Goal: Information Seeking & Learning: Learn about a topic

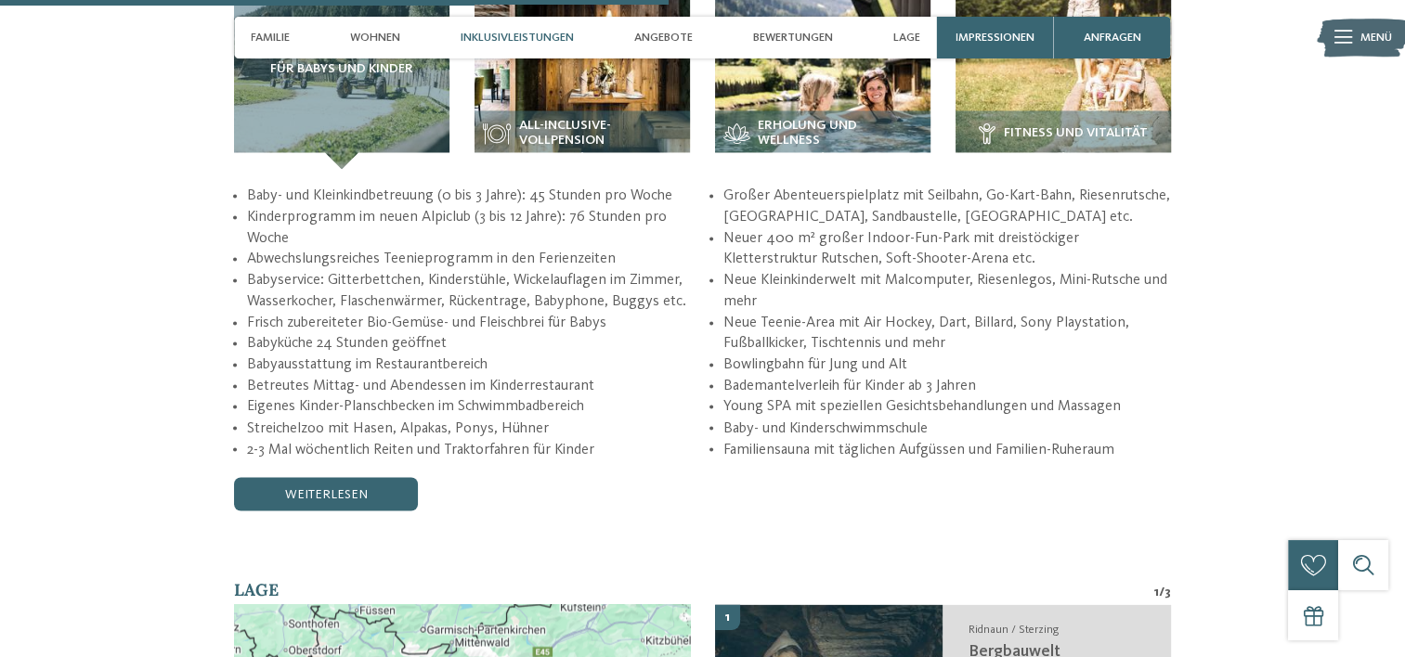
scroll to position [2932, 0]
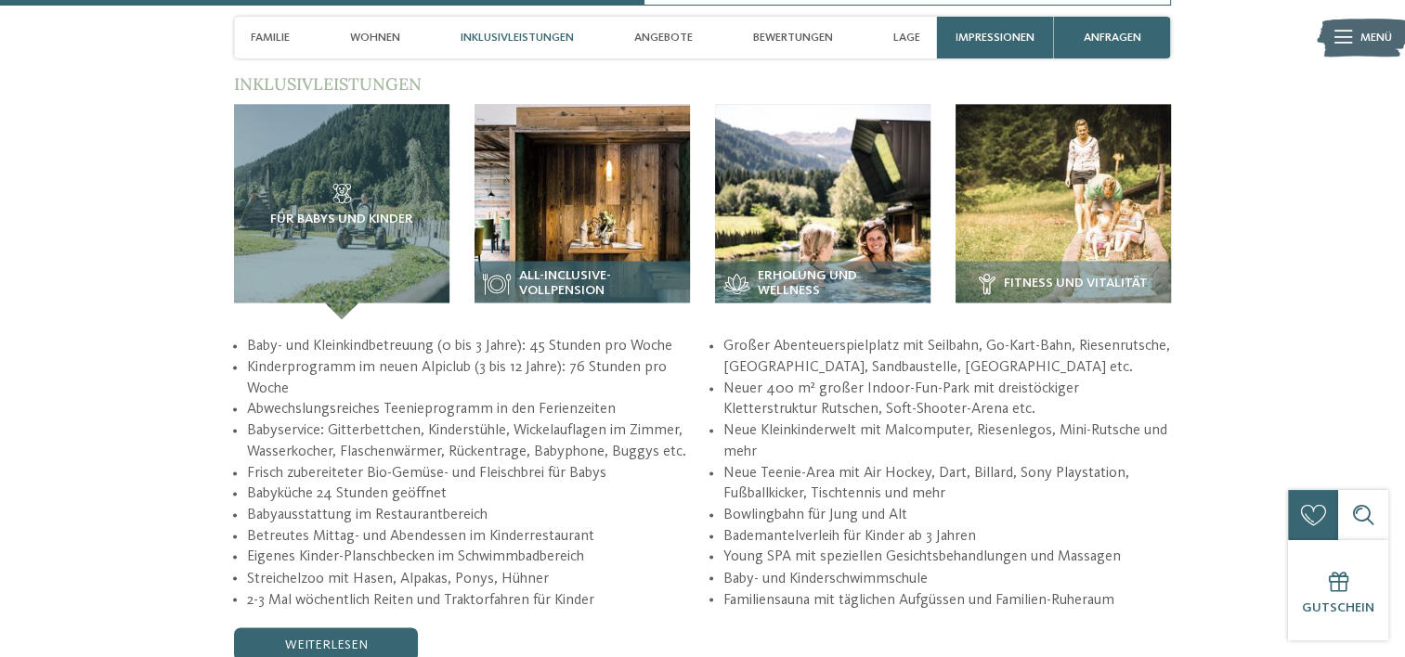
click at [572, 225] on img at bounding box center [581, 211] width 215 height 215
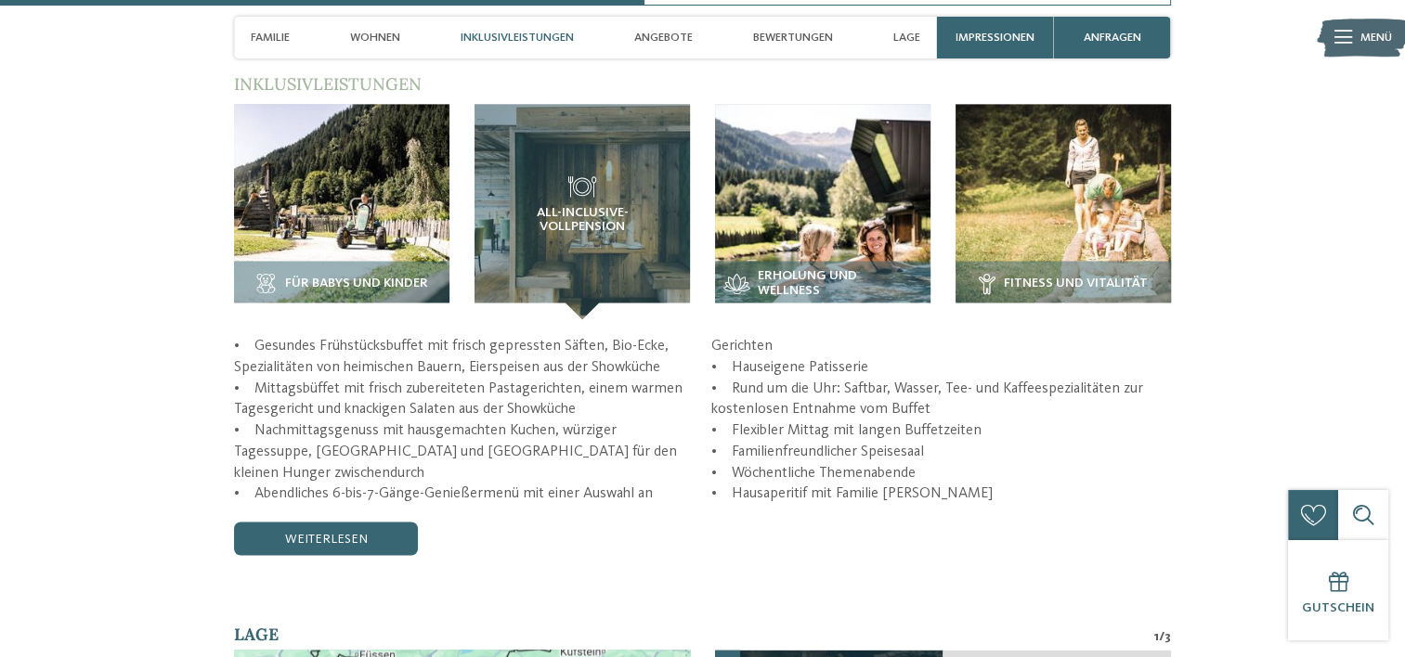
click at [259, 458] on p "• Gesundes Frühstücksbuffet mit frisch gepressten Säften, Bio-Ecke, Spezialität…" at bounding box center [702, 420] width 937 height 169
drag, startPoint x: 258, startPoint y: 327, endPoint x: 1005, endPoint y: 396, distance: 749.6
click at [1005, 396] on p "• Gesundes Frühstücksbuffet mit frisch gepressten Säften, Bio-Ecke, Spezialität…" at bounding box center [702, 420] width 937 height 169
copy p "esundes Frühstücksbuffet mit frisch gepressten Säften, Bio-Ecke, Spezialitäten …"
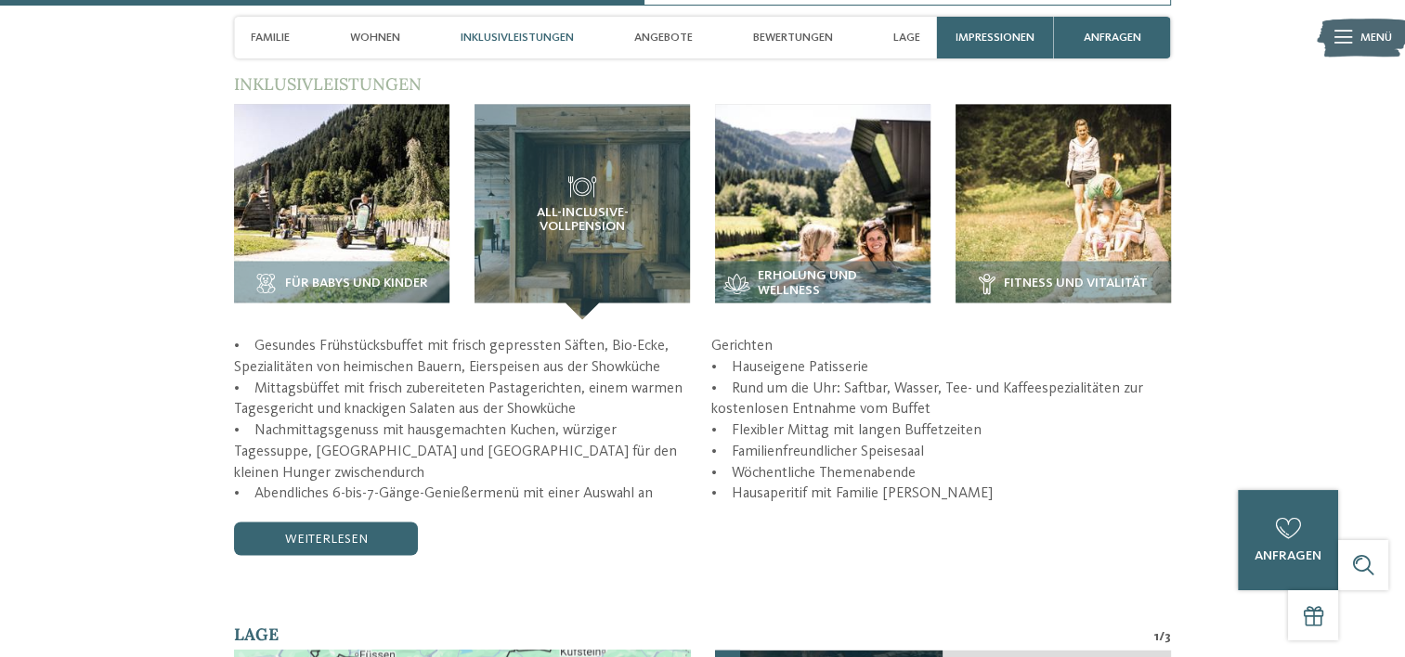
scroll to position [2878, 0]
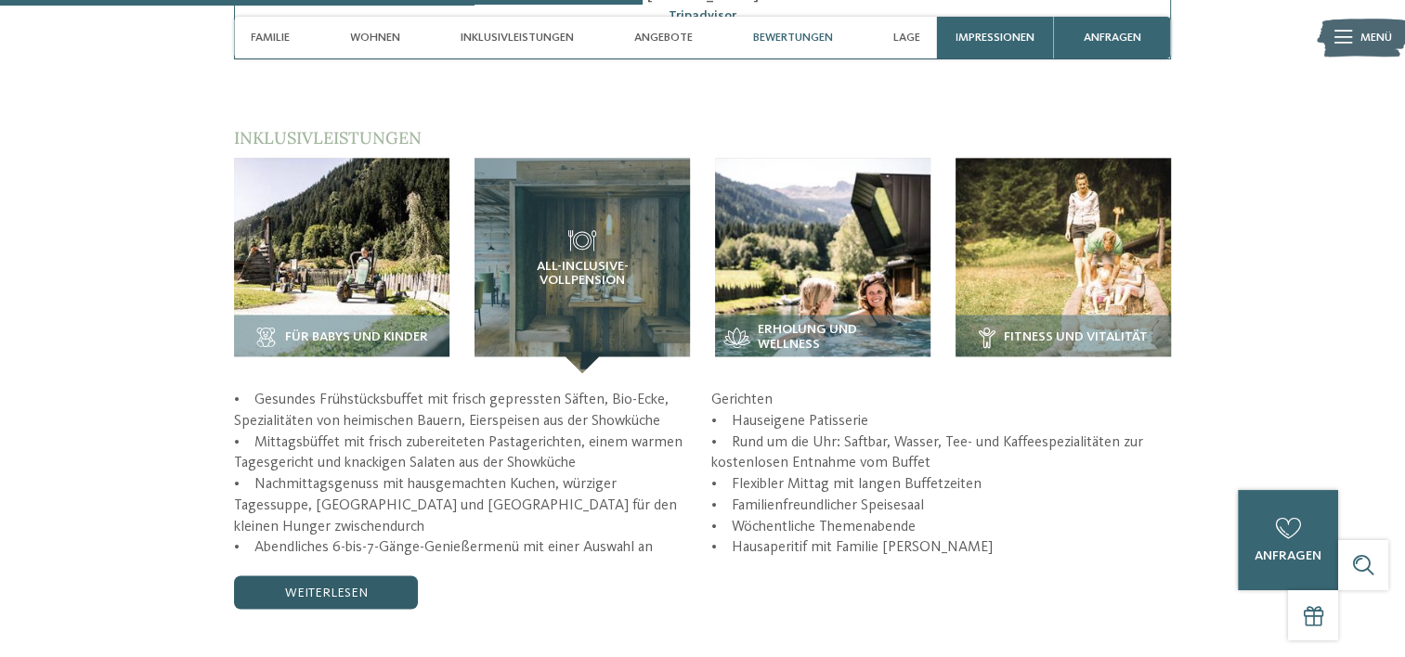
click at [337, 576] on link "weiterlesen" at bounding box center [326, 592] width 184 height 33
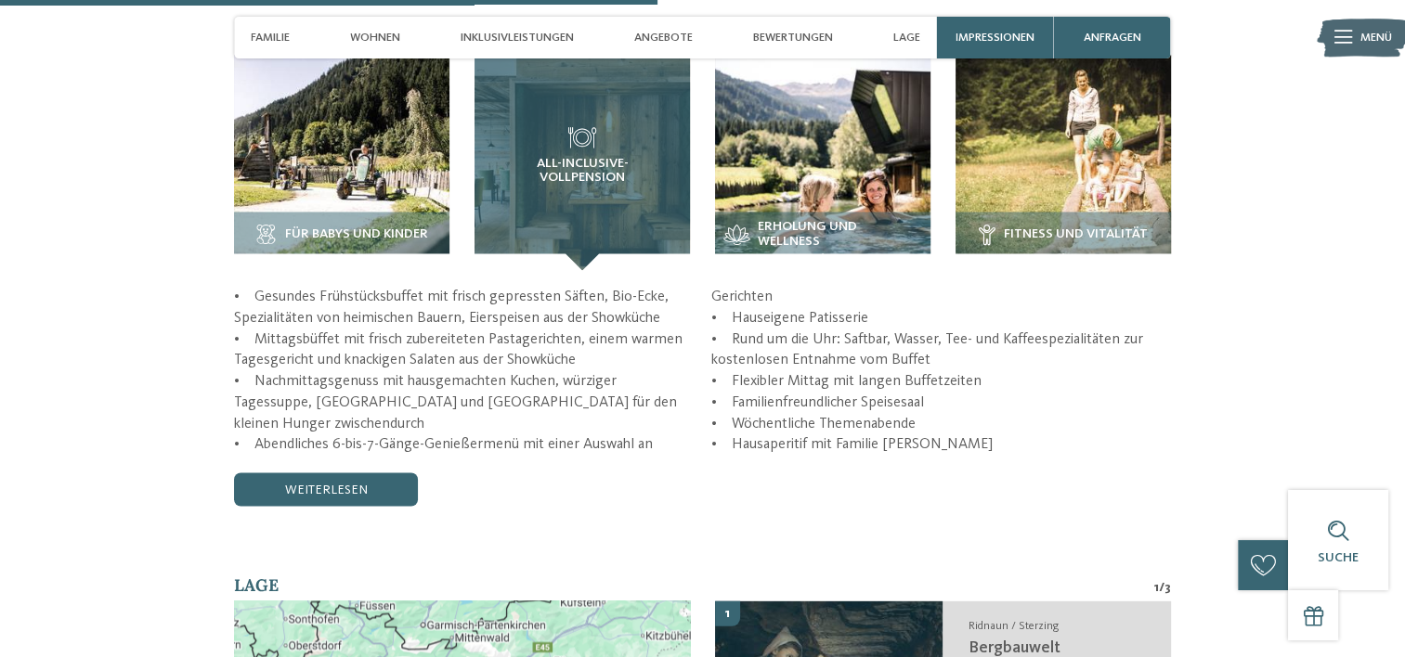
scroll to position [2911, 0]
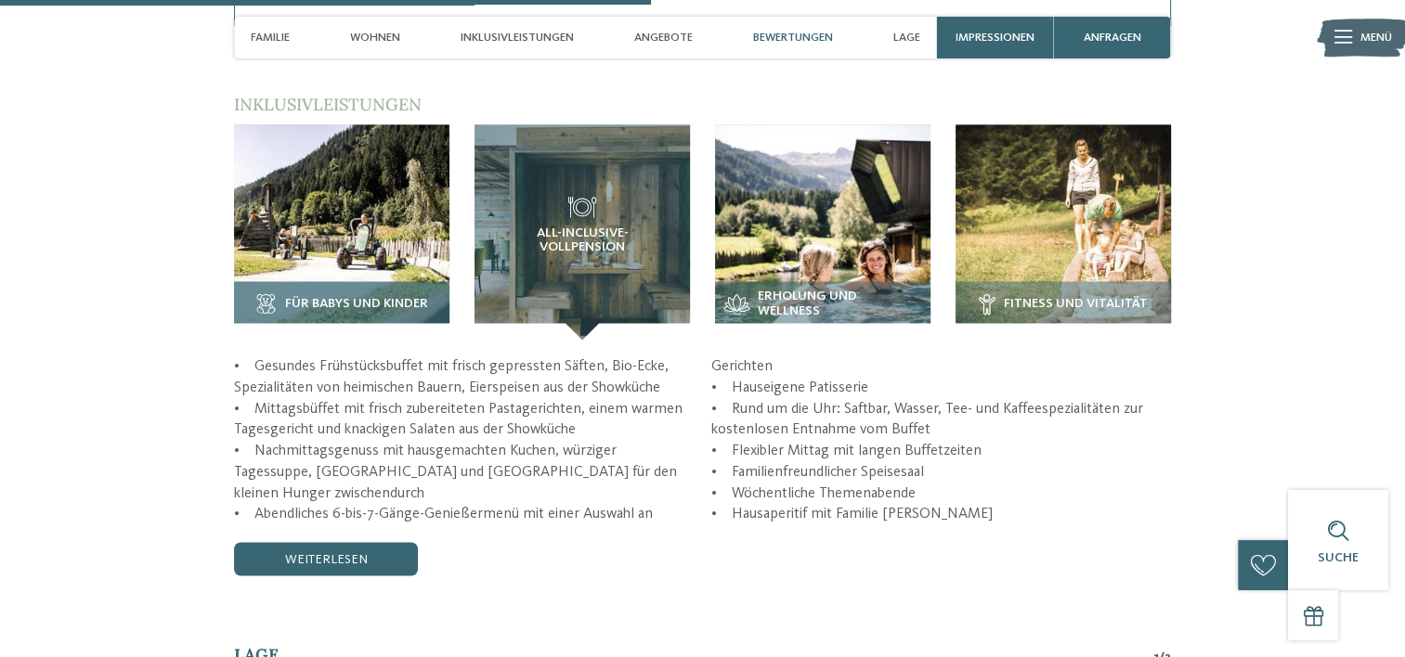
click at [346, 297] on span "Für Babys und Kinder" at bounding box center [356, 304] width 143 height 15
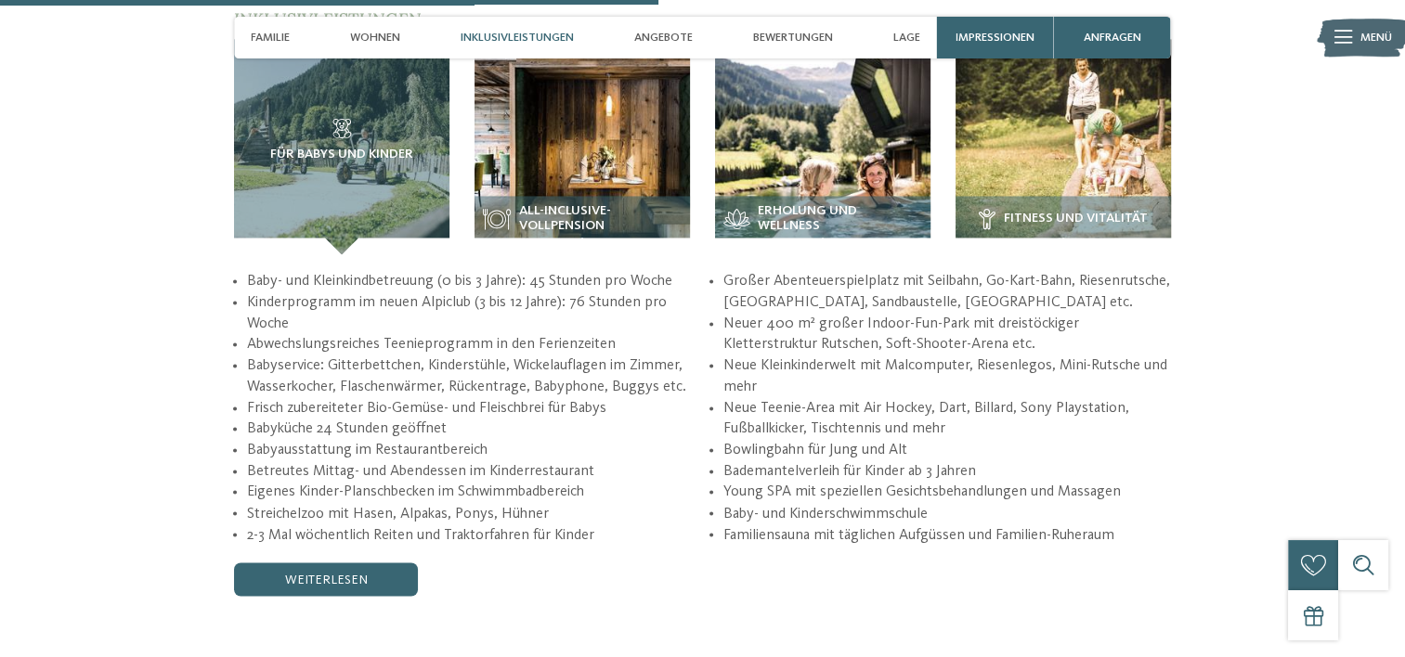
scroll to position [2999, 0]
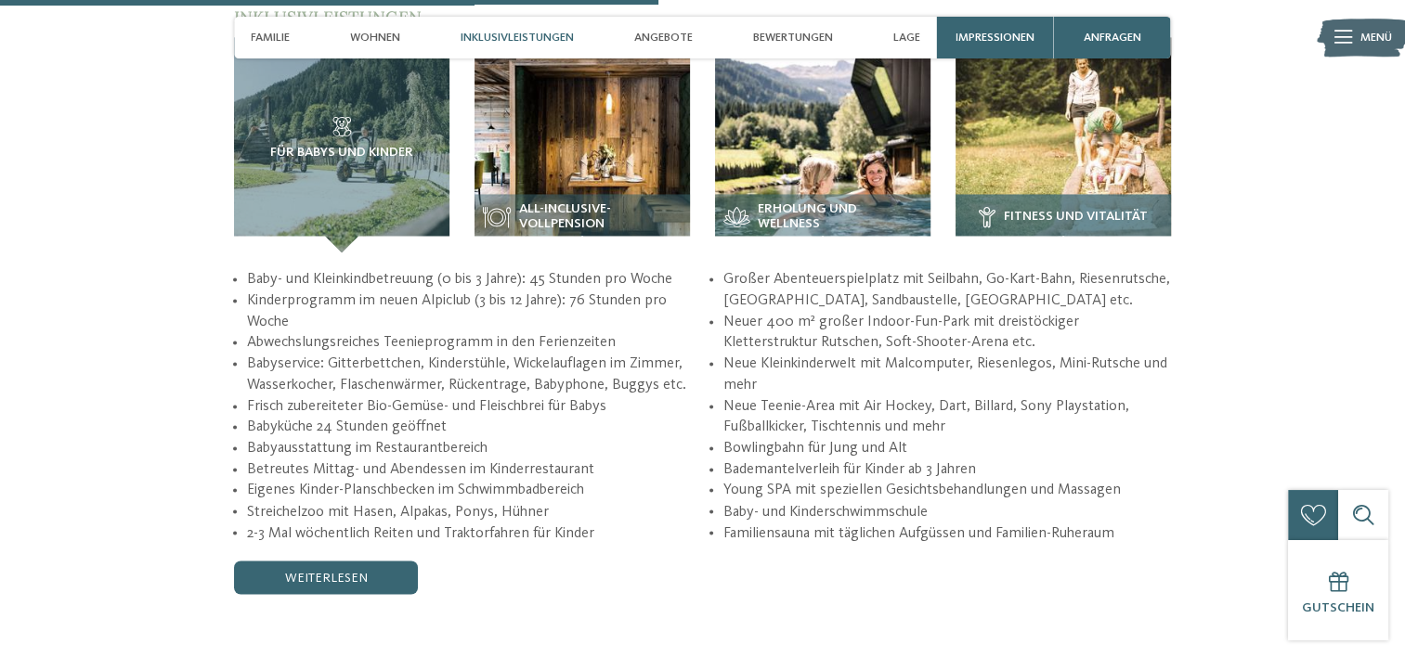
click at [988, 141] on img at bounding box center [1062, 144] width 215 height 215
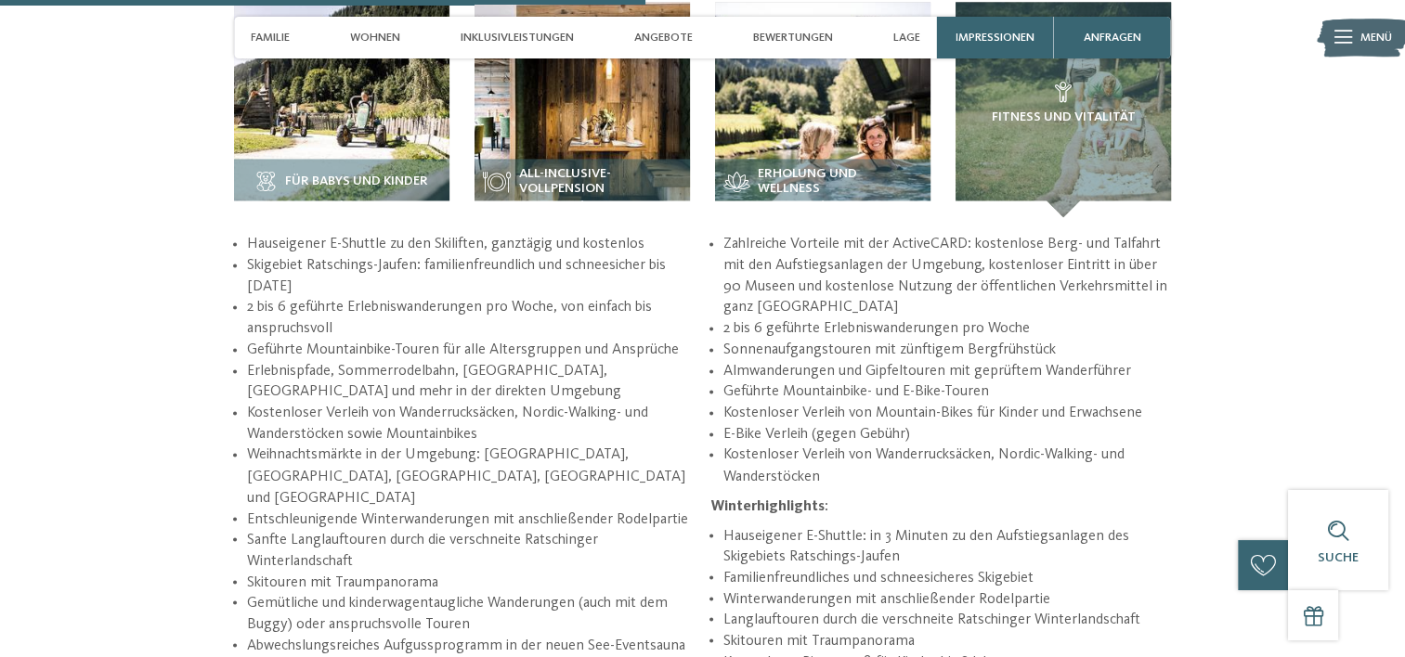
scroll to position [3034, 0]
drag, startPoint x: 675, startPoint y: 605, endPoint x: 590, endPoint y: 597, distance: 84.9
click at [590, 635] on li "Abwechslungsreiches Aufgussprogramm in der neuen See-Eventsauna" at bounding box center [470, 645] width 447 height 21
drag, startPoint x: 590, startPoint y: 597, endPoint x: 587, endPoint y: 608, distance: 11.7
click at [587, 608] on ul "Hauseigener E-Shuttle zu den Skiliften, ganztägig und kostenlos Skigebiet Ratsc…" at bounding box center [464, 465] width 460 height 463
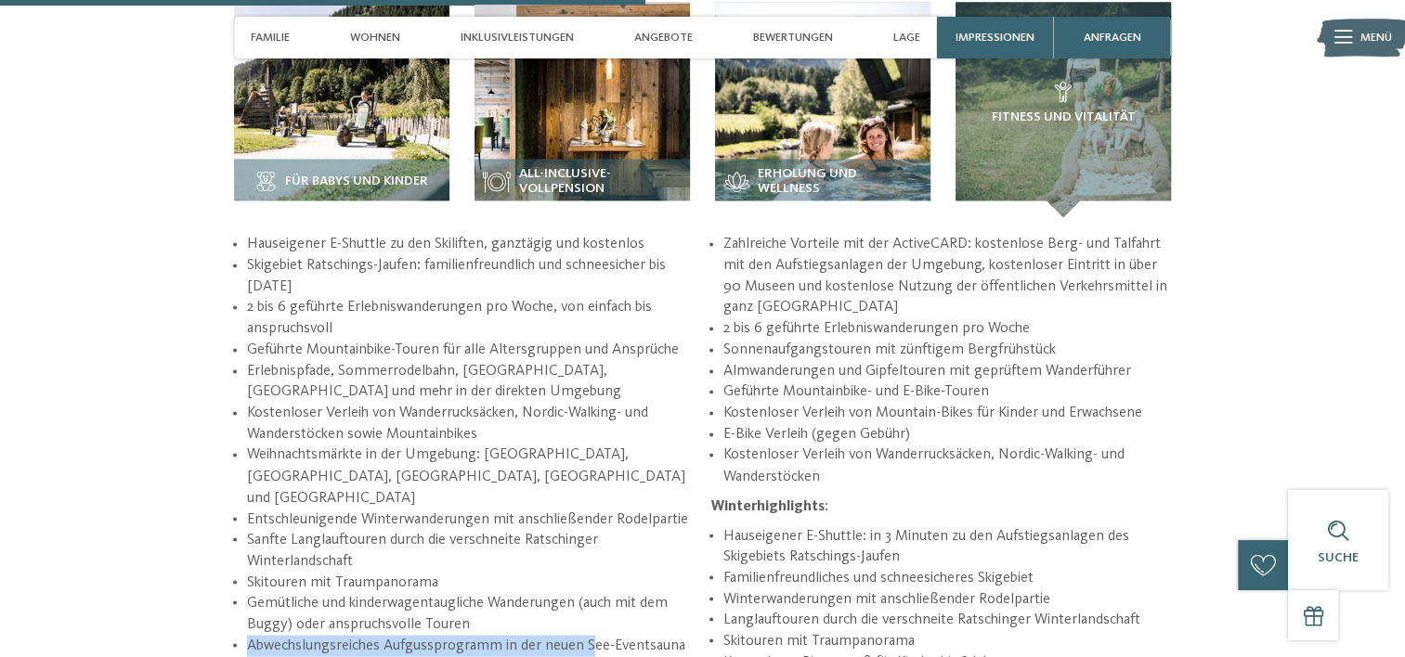
click at [587, 635] on li "Abwechslungsreiches Aufgussprogramm in der neuen See-Eventsauna" at bounding box center [470, 645] width 447 height 21
click at [584, 635] on li "Abwechslungsreiches Aufgussprogramm in der neuen See-Eventsauna" at bounding box center [470, 645] width 447 height 21
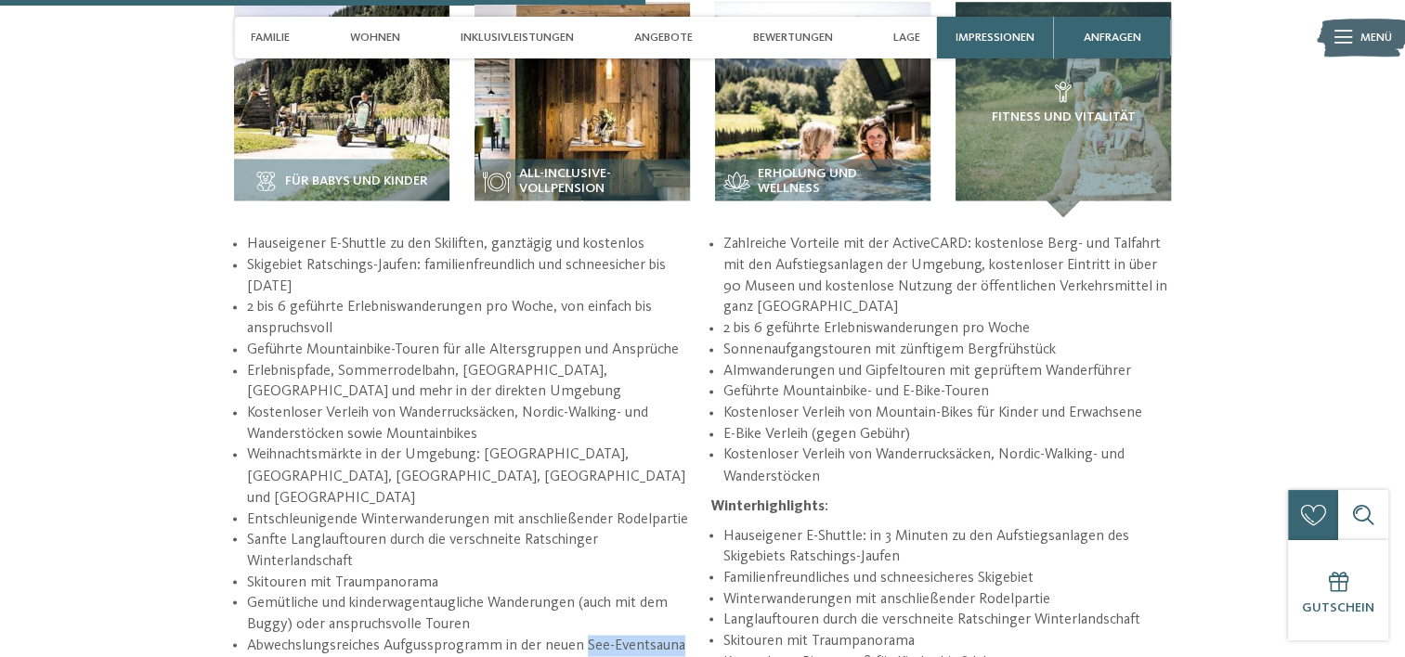
drag, startPoint x: 691, startPoint y: 607, endPoint x: 583, endPoint y: 605, distance: 107.7
click at [583, 635] on li "Abwechslungsreiches Aufgussprogramm in der neuen See-Eventsauna" at bounding box center [470, 645] width 447 height 21
copy li "See-Eventsauna"
click at [765, 159] on div "Erholung und Wellness" at bounding box center [822, 188] width 215 height 58
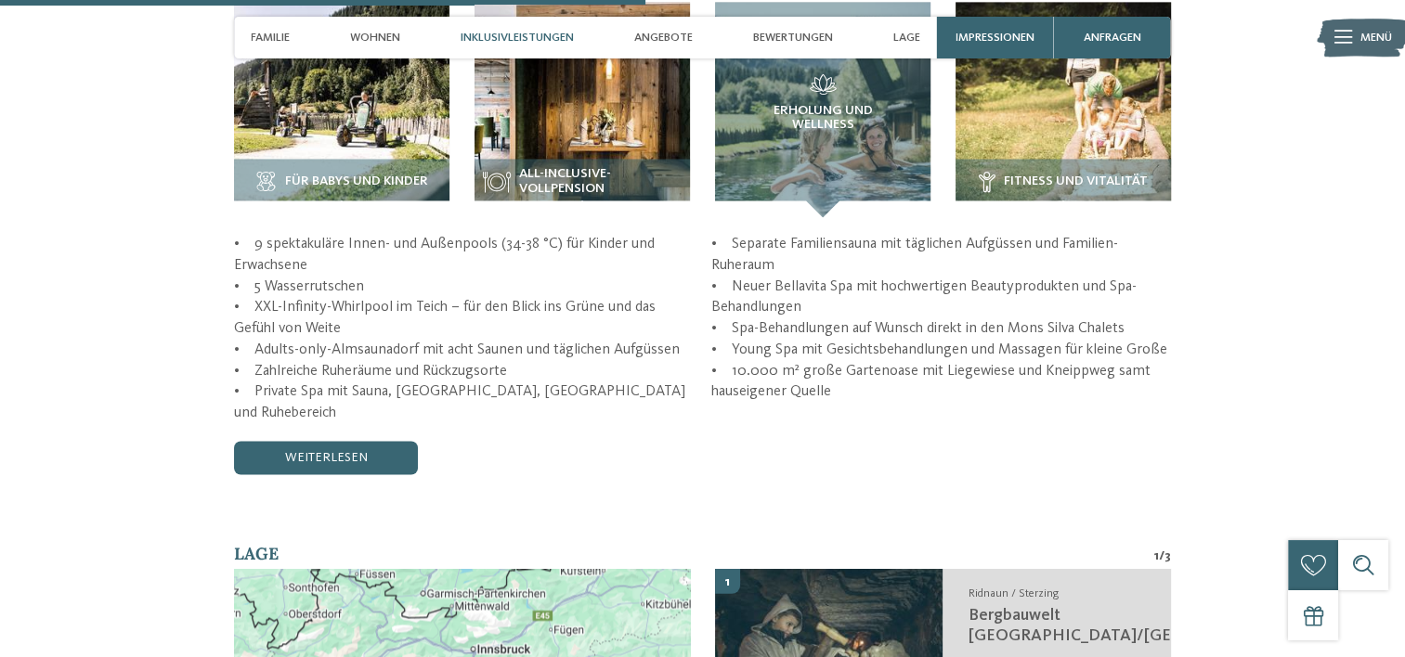
click at [275, 234] on p "• 9 spektakuläre Innen- und Außenpools (34-38 °C) für Kinder und Erwachsene • 5…" at bounding box center [702, 328] width 937 height 189
drag, startPoint x: 275, startPoint y: 227, endPoint x: 428, endPoint y: 224, distance: 153.2
click at [428, 234] on p "• 9 spektakuläre Innen- und Außenpools (34-38 °C) für Kinder und Erwachsene • 5…" at bounding box center [702, 328] width 937 height 189
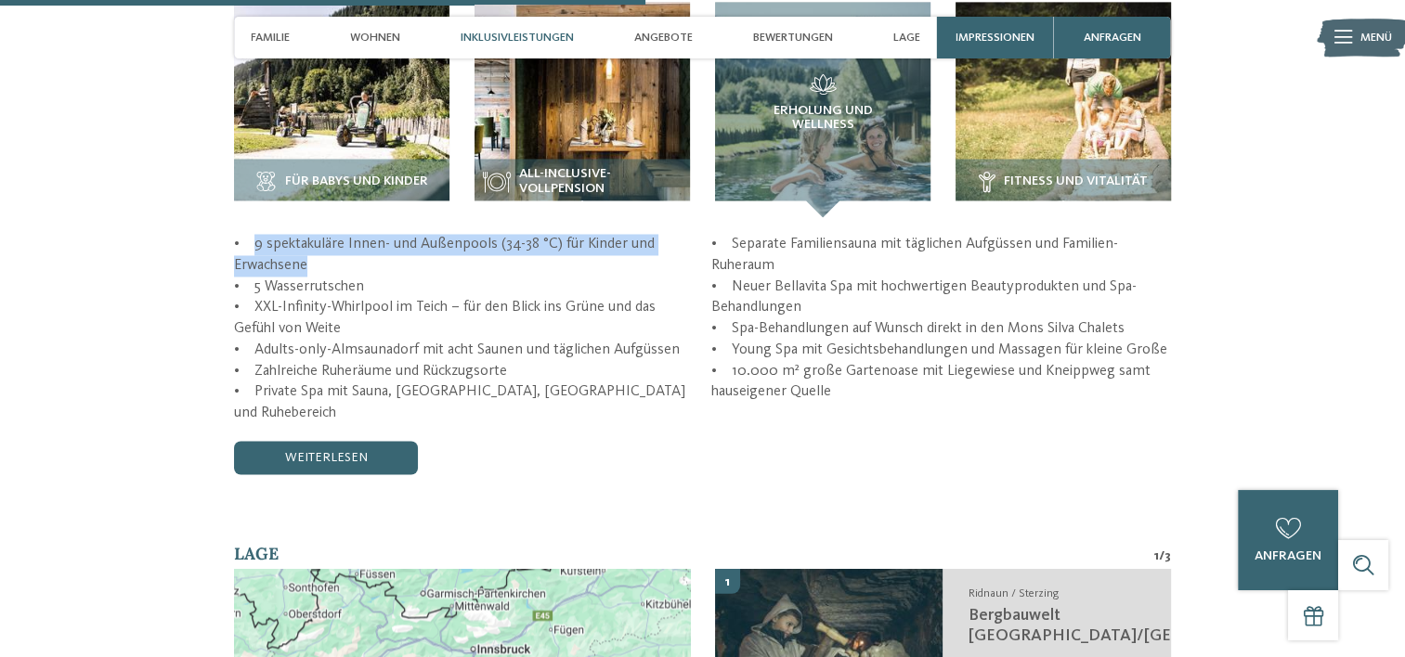
drag, startPoint x: 253, startPoint y: 227, endPoint x: 313, endPoint y: 244, distance: 62.9
click at [313, 244] on p "• 9 spektakuläre Innen- und Außenpools (34-38 °C) für Kinder und Erwachsene • 5…" at bounding box center [702, 328] width 937 height 189
copy p "9 spektakuläre Innen- und Außenpools (34-38 °C) für Kinder und Erwachsene"
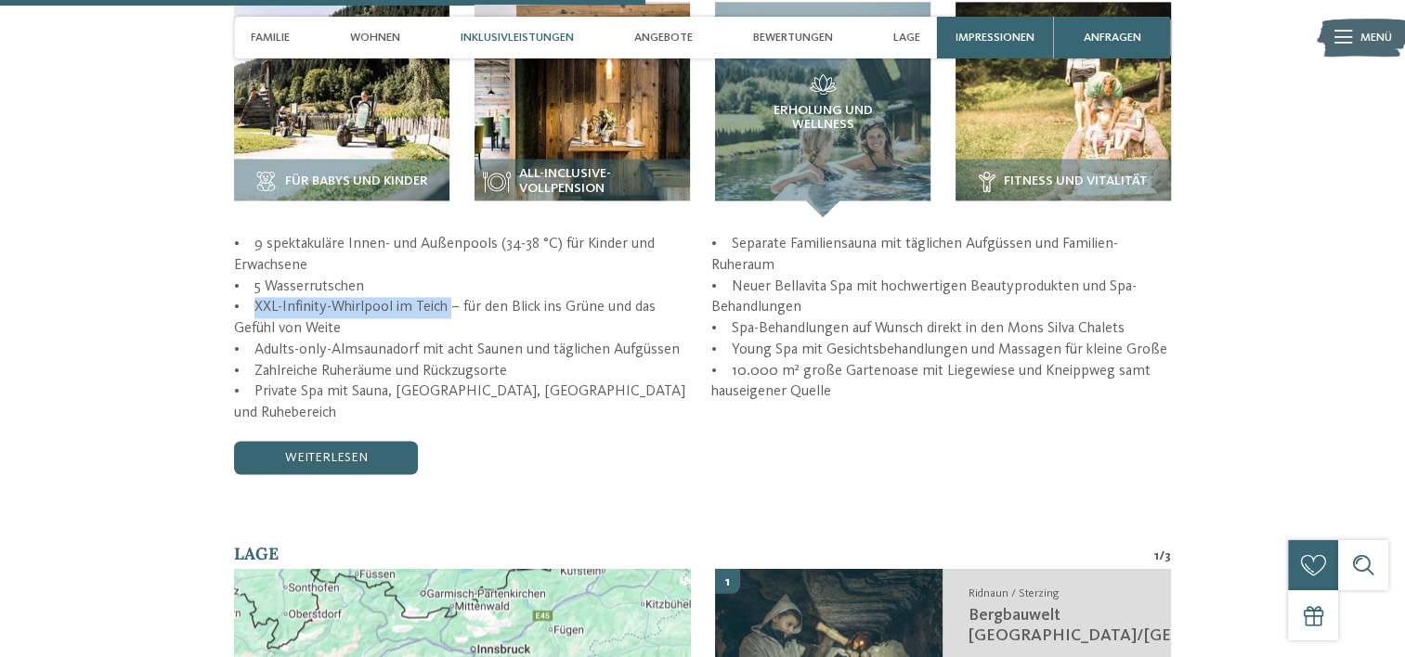
drag, startPoint x: 251, startPoint y: 286, endPoint x: 445, endPoint y: 290, distance: 194.1
click at [445, 290] on p "• 9 spektakuläre Innen- und Außenpools (34-38 °C) für Kinder und Erwachsene • 5…" at bounding box center [702, 328] width 937 height 189
copy p "XXL-Infinity-Whirlpool im Teich"
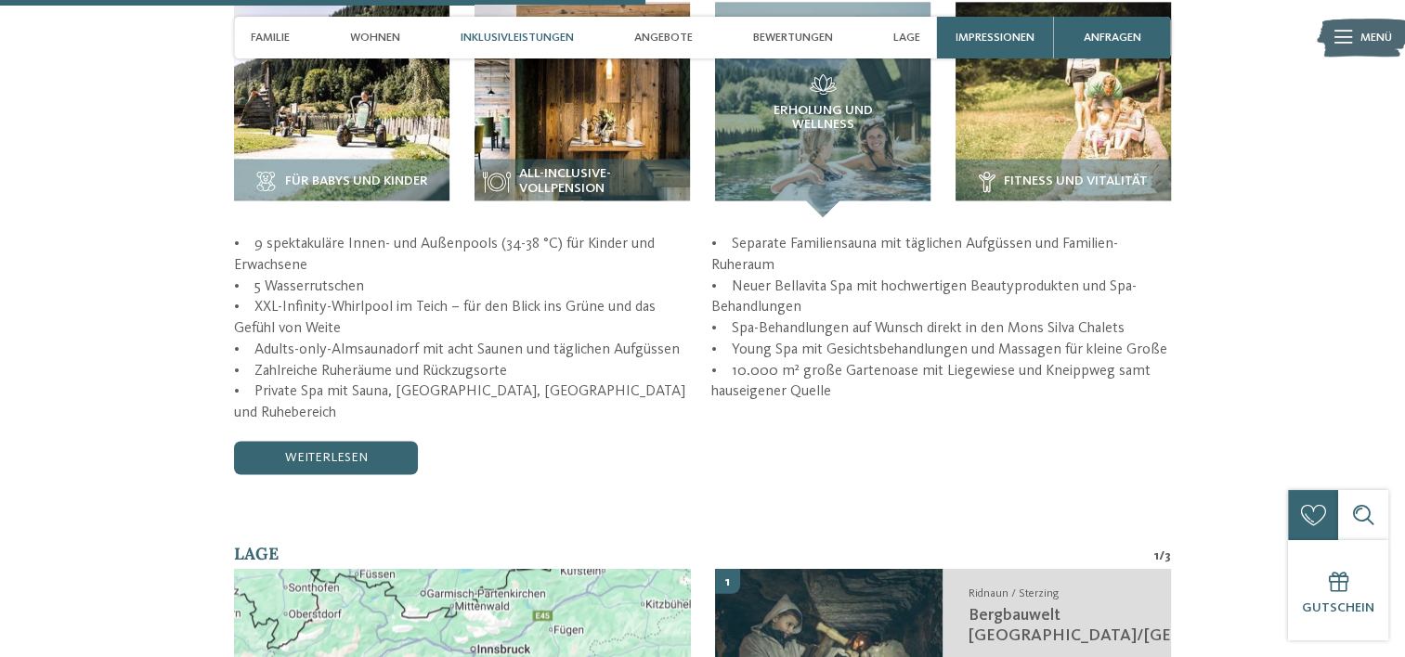
click at [316, 322] on p "• 9 spektakuläre Innen- und Außenpools (34-38 °C) für Kinder und Erwachsene • 5…" at bounding box center [702, 328] width 937 height 189
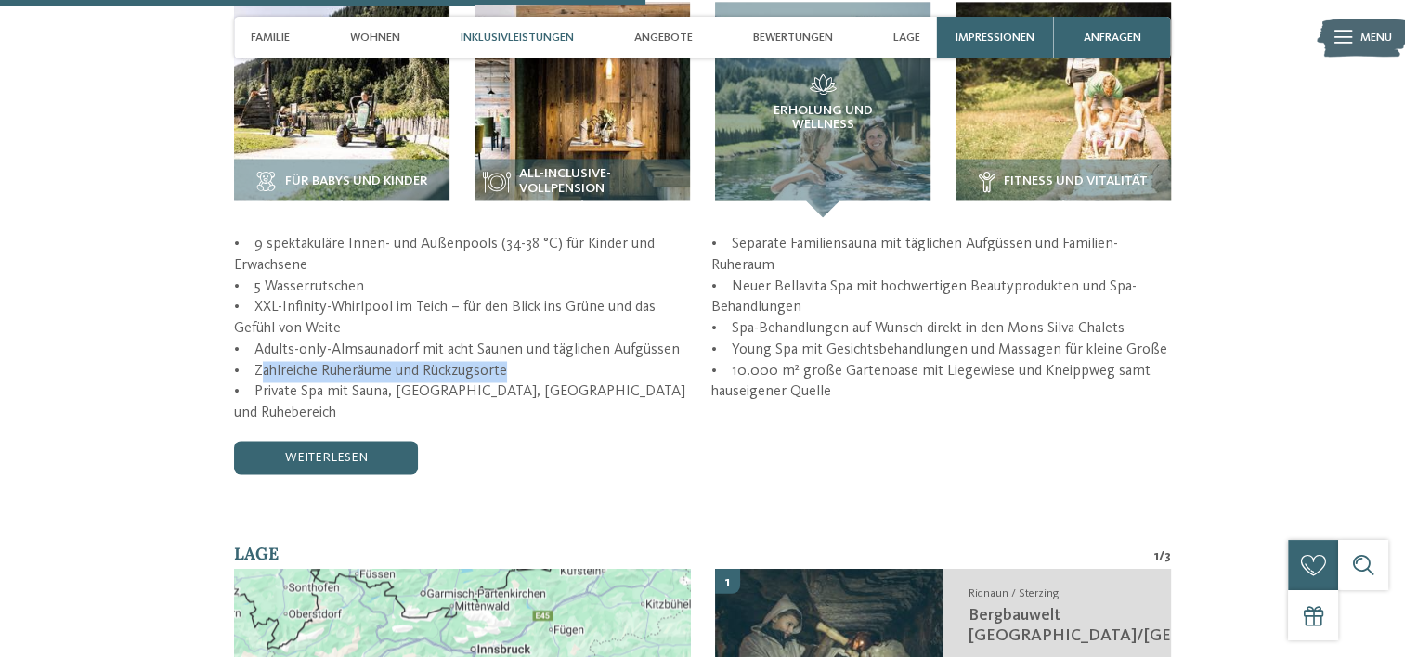
drag, startPoint x: 256, startPoint y: 345, endPoint x: 501, endPoint y: 353, distance: 245.2
click at [501, 353] on p "• 9 spektakuläre Innen- und Außenpools (34-38 °C) für Kinder und Erwachsene • 5…" at bounding box center [702, 328] width 937 height 189
copy p "Zahlreiche Ruheräume und Rückzugsort"
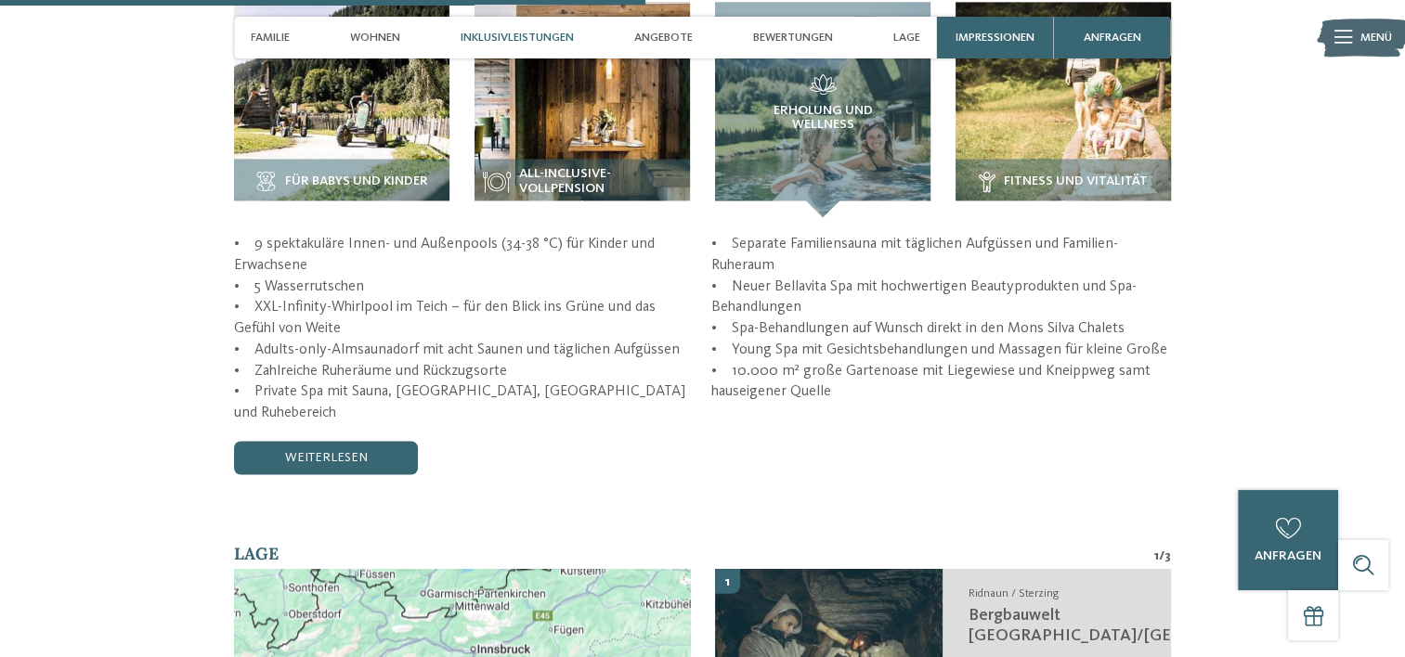
click at [524, 345] on p "• 9 spektakuläre Innen- und Außenpools (34-38 °C) für Kinder und Erwachsene • 5…" at bounding box center [702, 328] width 937 height 189
drag, startPoint x: 526, startPoint y: 359, endPoint x: 230, endPoint y: 356, distance: 296.2
click at [230, 356] on section "Inklusivleistungen / Für Babys und Kinder" at bounding box center [702, 222] width 1137 height 504
copy p "• Zahlreiche Ruheräume und Rückzugsorte"
click at [831, 248] on p "• 9 spektakuläre Innen- und Außenpools (34-38 °C) für Kinder und Erwachsene • 5…" at bounding box center [702, 328] width 937 height 189
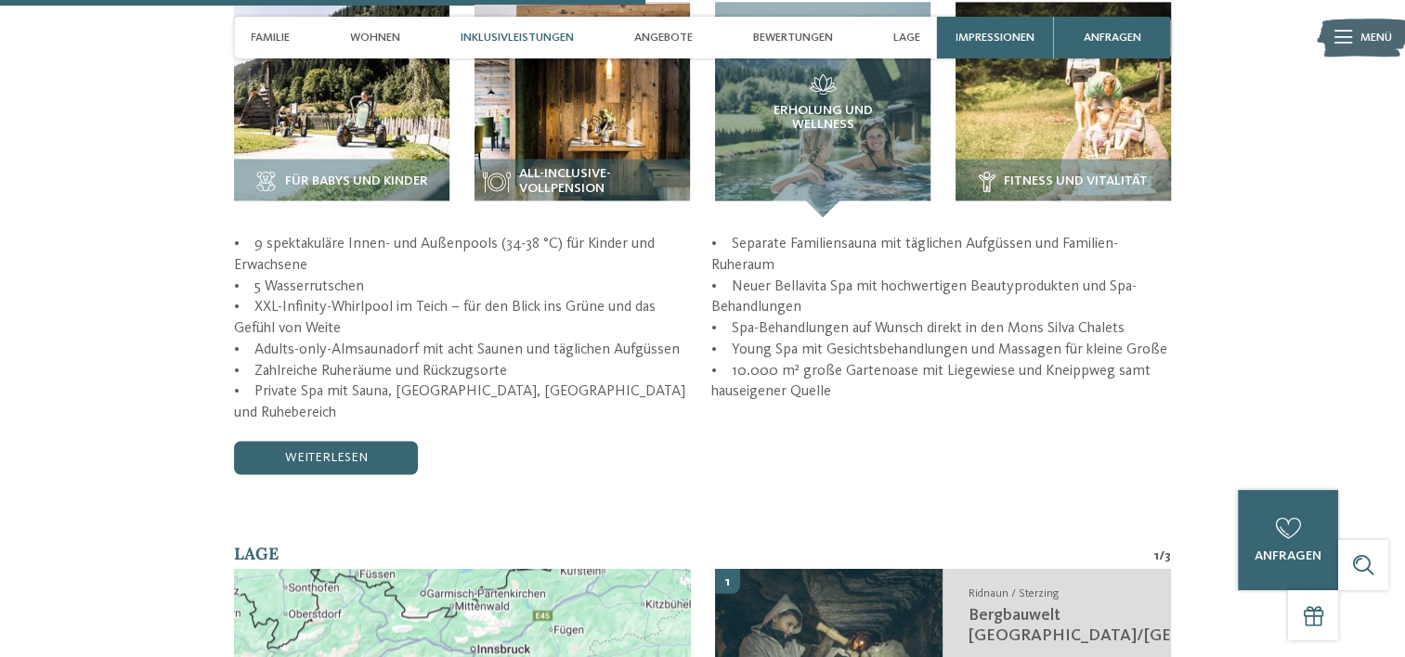
drag, startPoint x: 735, startPoint y: 227, endPoint x: 811, endPoint y: 253, distance: 80.4
click at [811, 253] on p "• 9 spektakuläre Innen- und Außenpools (34-38 °C) für Kinder und Erwachsene • 5…" at bounding box center [702, 328] width 937 height 189
drag, startPoint x: 811, startPoint y: 253, endPoint x: 818, endPoint y: 271, distance: 19.7
click at [818, 271] on p "• 9 spektakuläre Innen- und Außenpools (34-38 °C) für Kinder und Erwachsene • 5…" at bounding box center [702, 328] width 937 height 189
drag, startPoint x: 843, startPoint y: 379, endPoint x: 730, endPoint y: 358, distance: 115.1
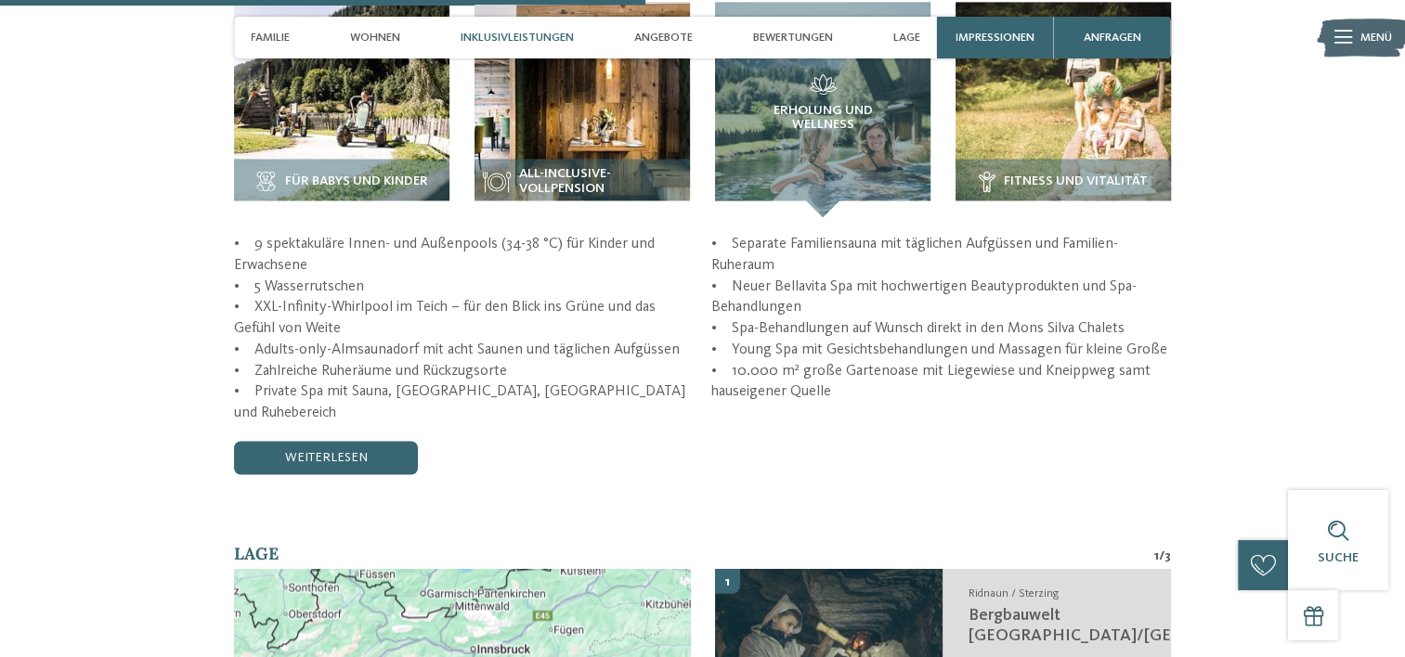
click at [730, 358] on p "• 9 spektakuläre Innen- und Außenpools (34-38 °C) für Kinder und Erwachsene • 5…" at bounding box center [702, 328] width 937 height 189
copy p "10.000 m² große Gartenoase mit Liegewiese und Kneippweg samt hauseigener Quelle"
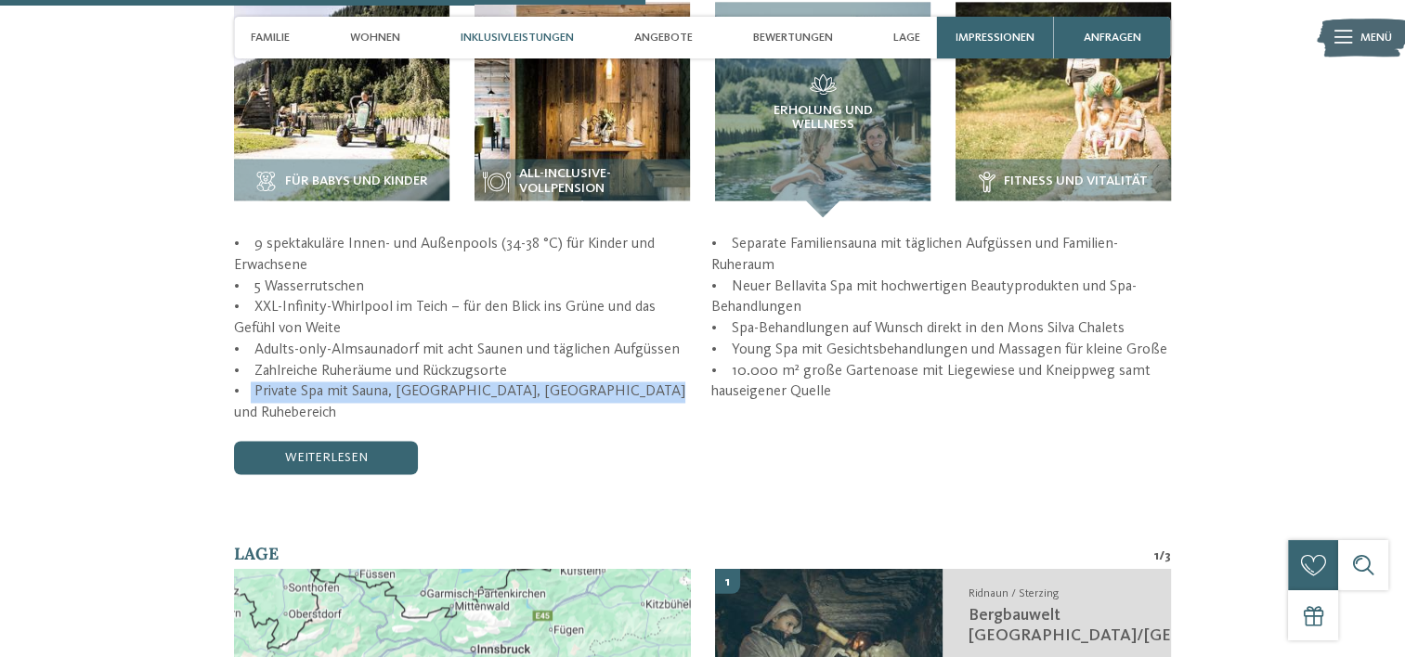
drag, startPoint x: 245, startPoint y: 370, endPoint x: 654, endPoint y: 372, distance: 408.5
click at [654, 372] on p "• 9 spektakuläre Innen- und Außenpools (34-38 °C) für Kinder und Erwachsene • 5…" at bounding box center [702, 328] width 937 height 189
copy p "Private Spa mit Sauna, Dampfbad, [GEOGRAPHIC_DATA] und Ruhebereich"
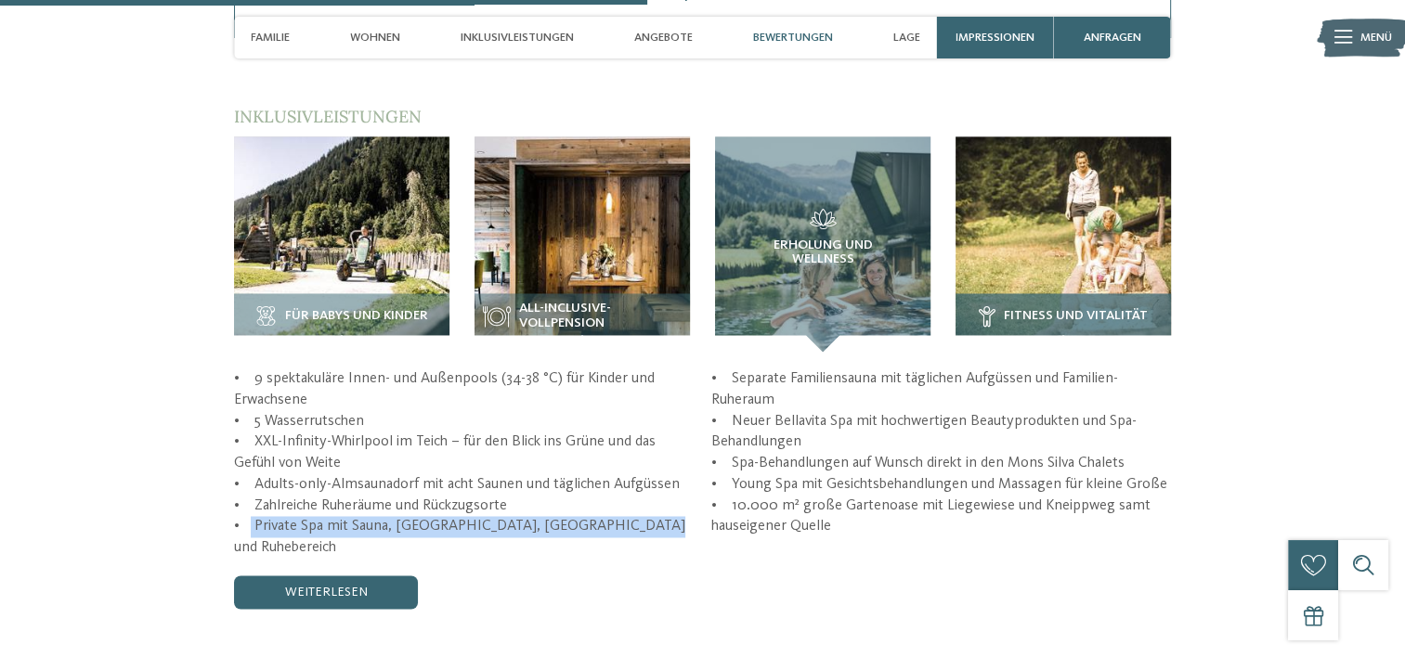
scroll to position [2748, 0]
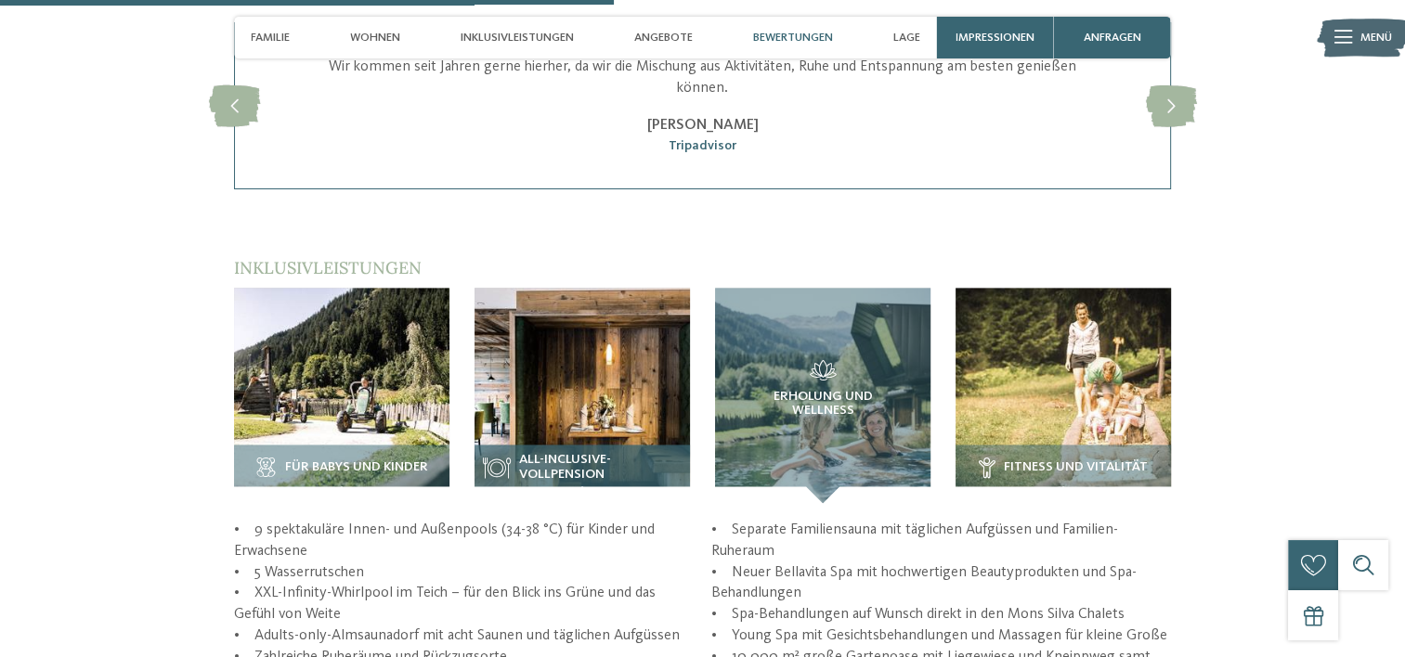
click at [566, 370] on img at bounding box center [581, 395] width 215 height 215
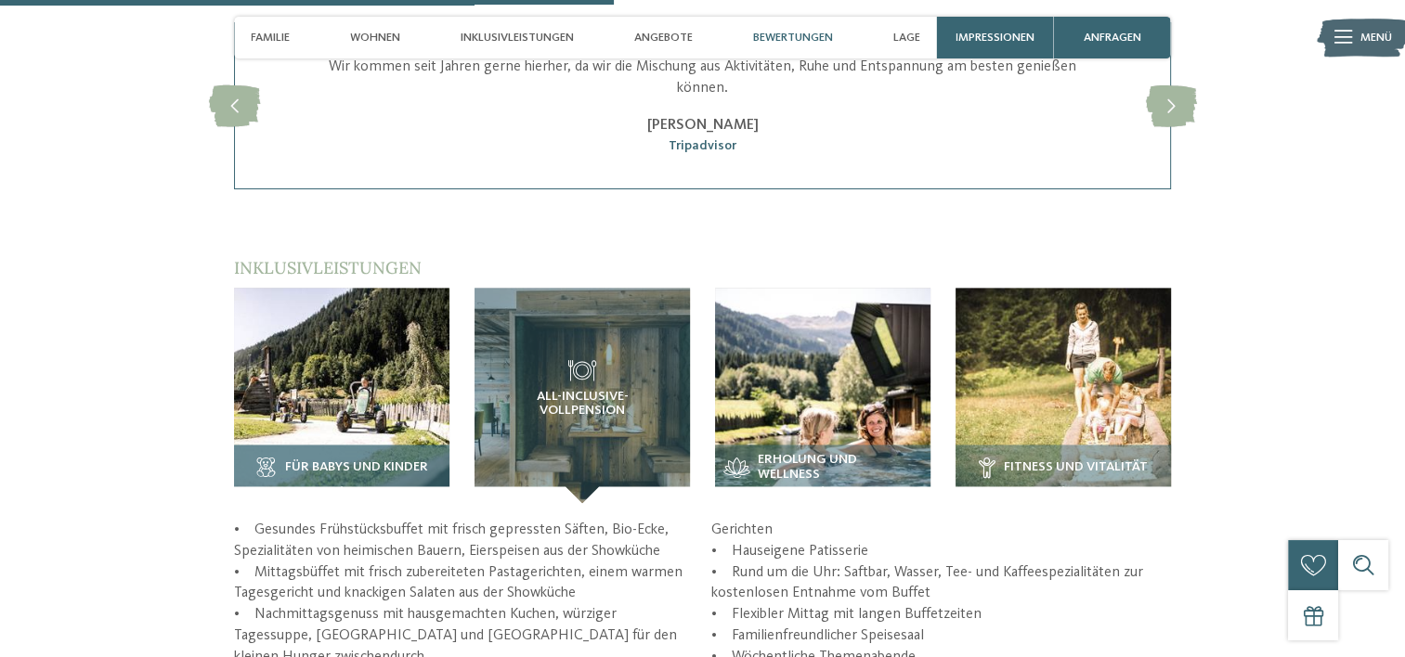
click at [351, 378] on img at bounding box center [341, 395] width 215 height 215
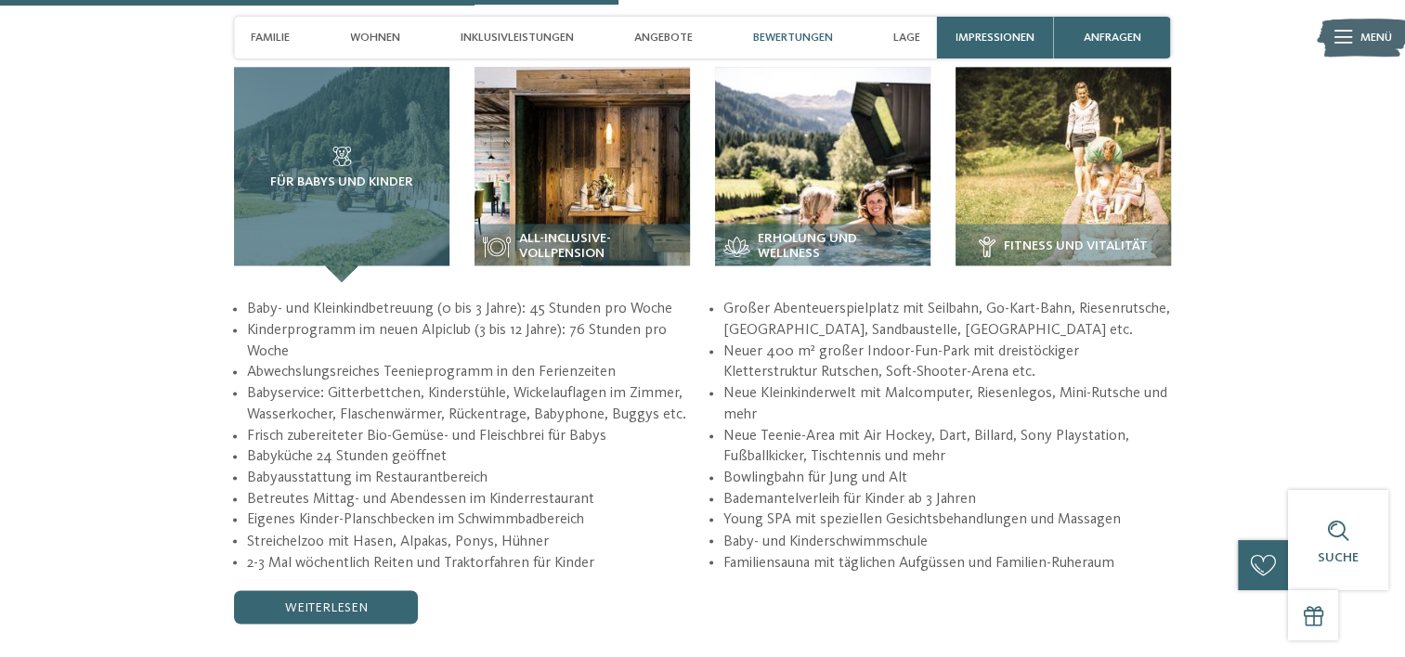
scroll to position [2971, 0]
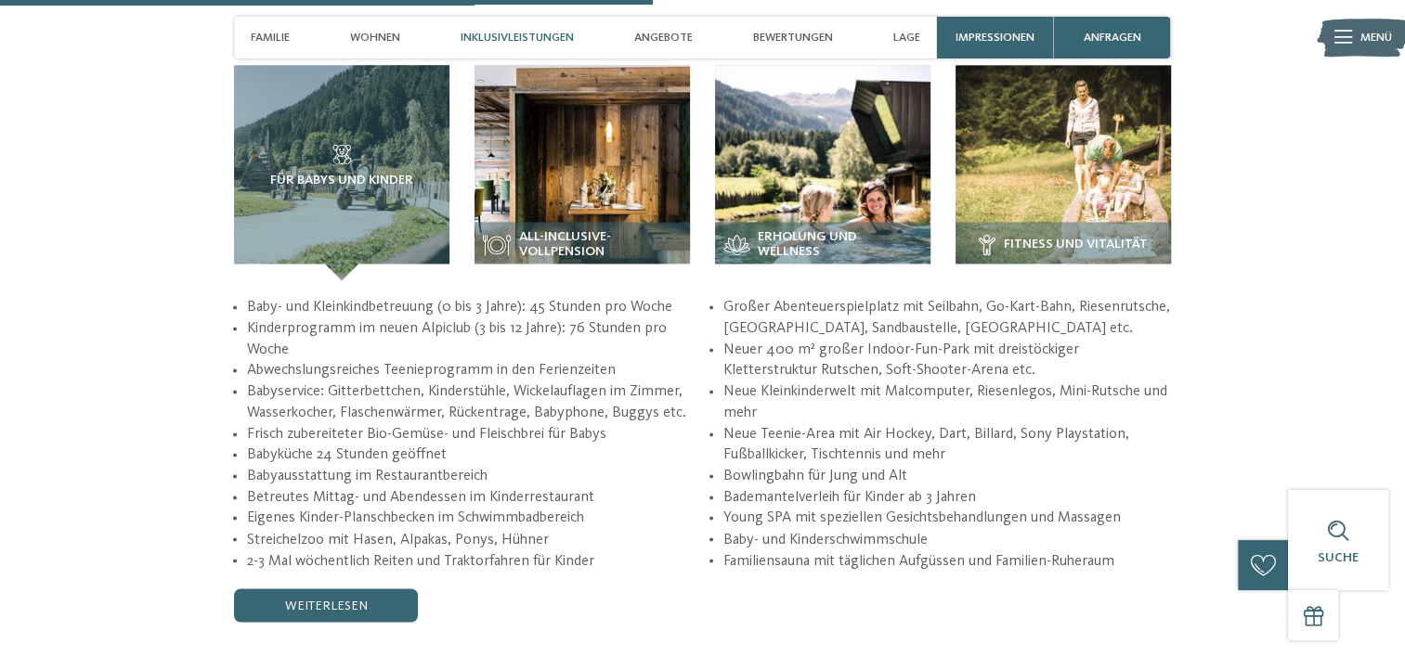
click at [352, 360] on li "Abwechslungsreiches Teenieprogramm in den Ferienzeiten" at bounding box center [470, 370] width 447 height 21
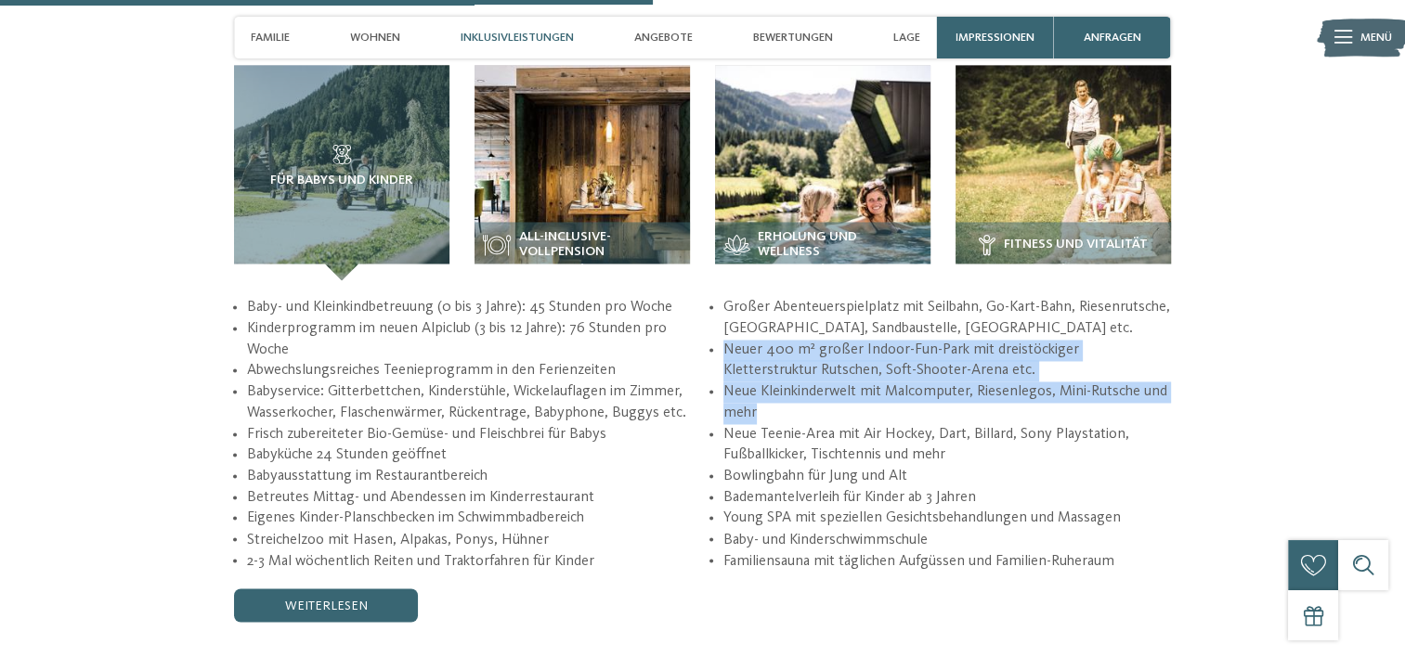
drag, startPoint x: 721, startPoint y: 331, endPoint x: 957, endPoint y: 403, distance: 246.4
click at [957, 403] on ul "Baby- und Kleinkindbetreuung (0 bis 3 Jahre): 45 Stunden pro Woche Kinderprogra…" at bounding box center [702, 434] width 937 height 274
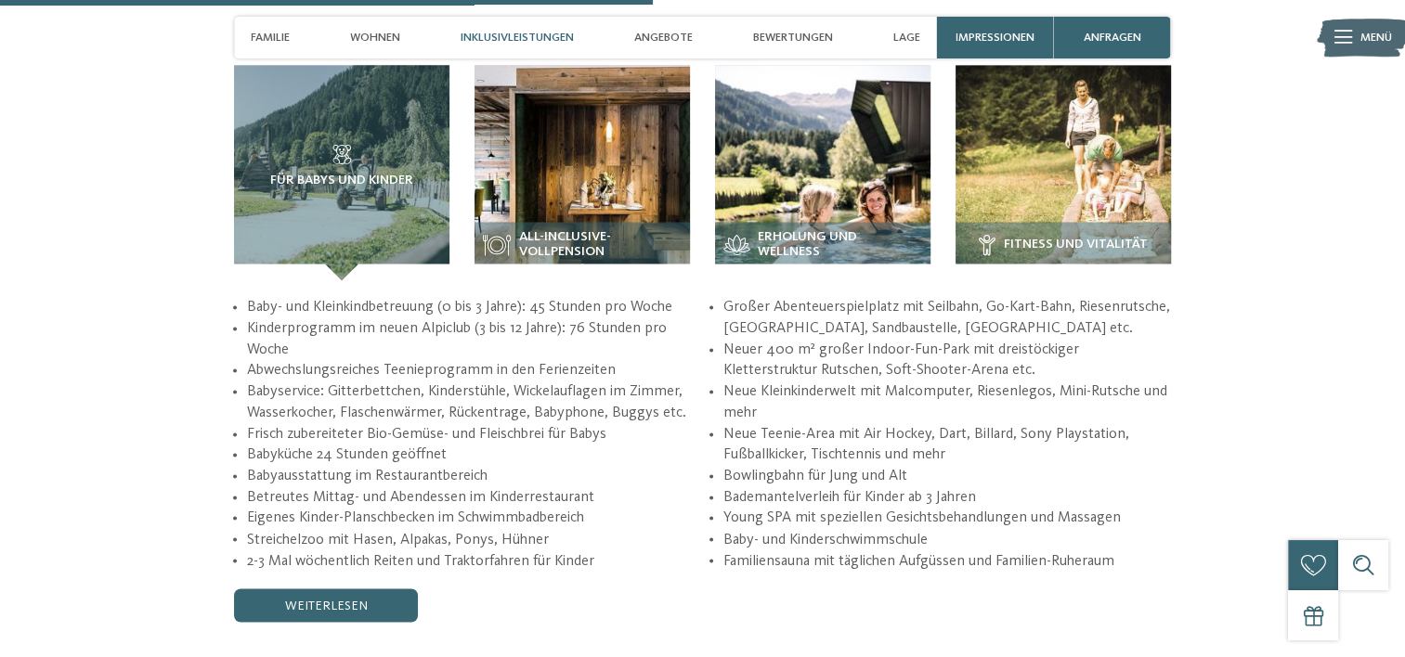
drag, startPoint x: 957, startPoint y: 403, endPoint x: 867, endPoint y: 474, distance: 115.0
click at [867, 487] on li "Bademantelverleih für Kinder ab 3 Jahren" at bounding box center [946, 497] width 447 height 21
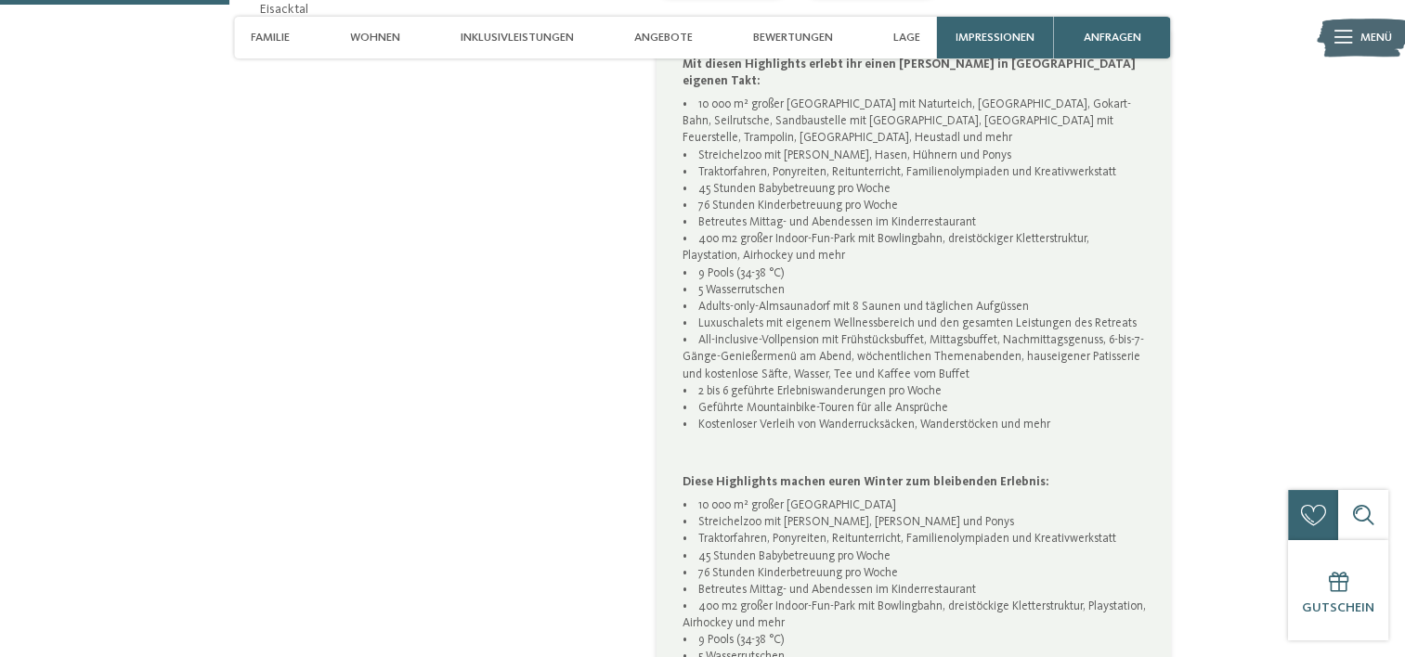
scroll to position [1045, 0]
click at [858, 305] on p "• 10 000 m² großer [GEOGRAPHIC_DATA] mit Naturteich, [GEOGRAPHIC_DATA], Gokart-…" at bounding box center [913, 282] width 463 height 370
copy p "• Luxuschalets mit eigenem Wellnessbereich und den gesamten Leistungen des Retr…"
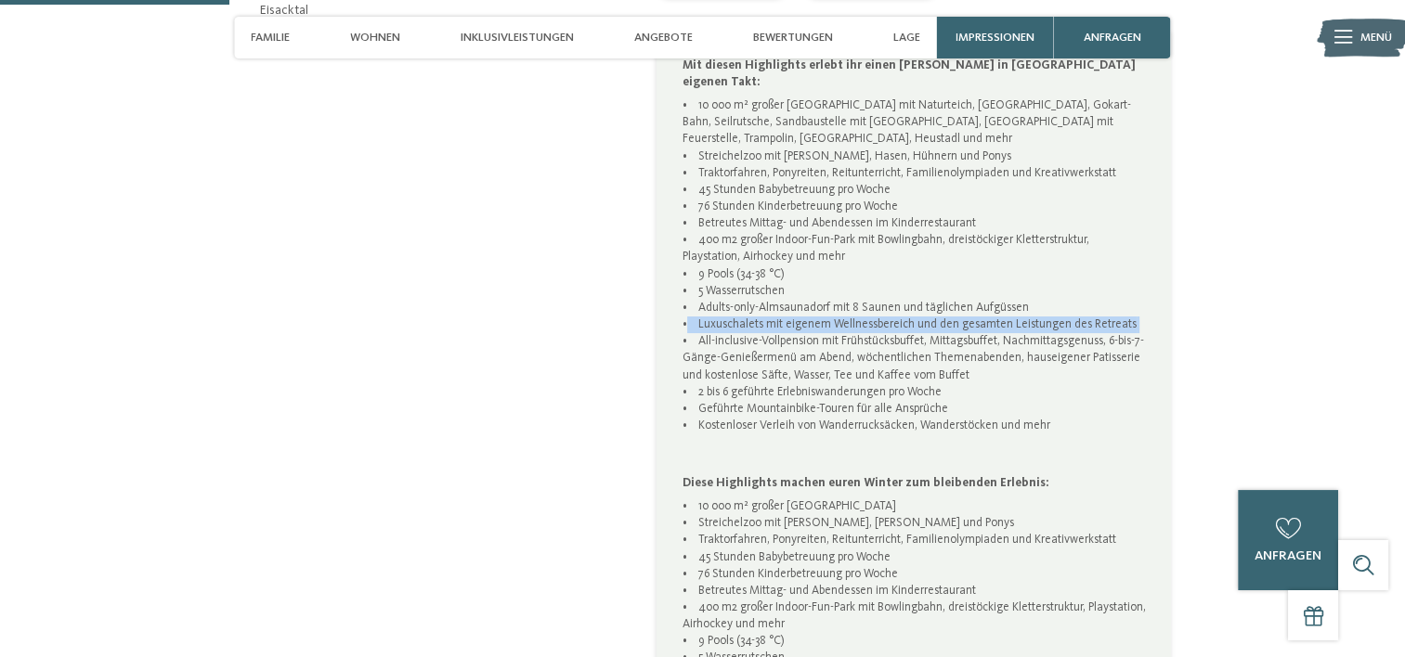
copy p "• Luxuschalets mit eigenem Wellnessbereich und den gesamten Leistungen des Retr…"
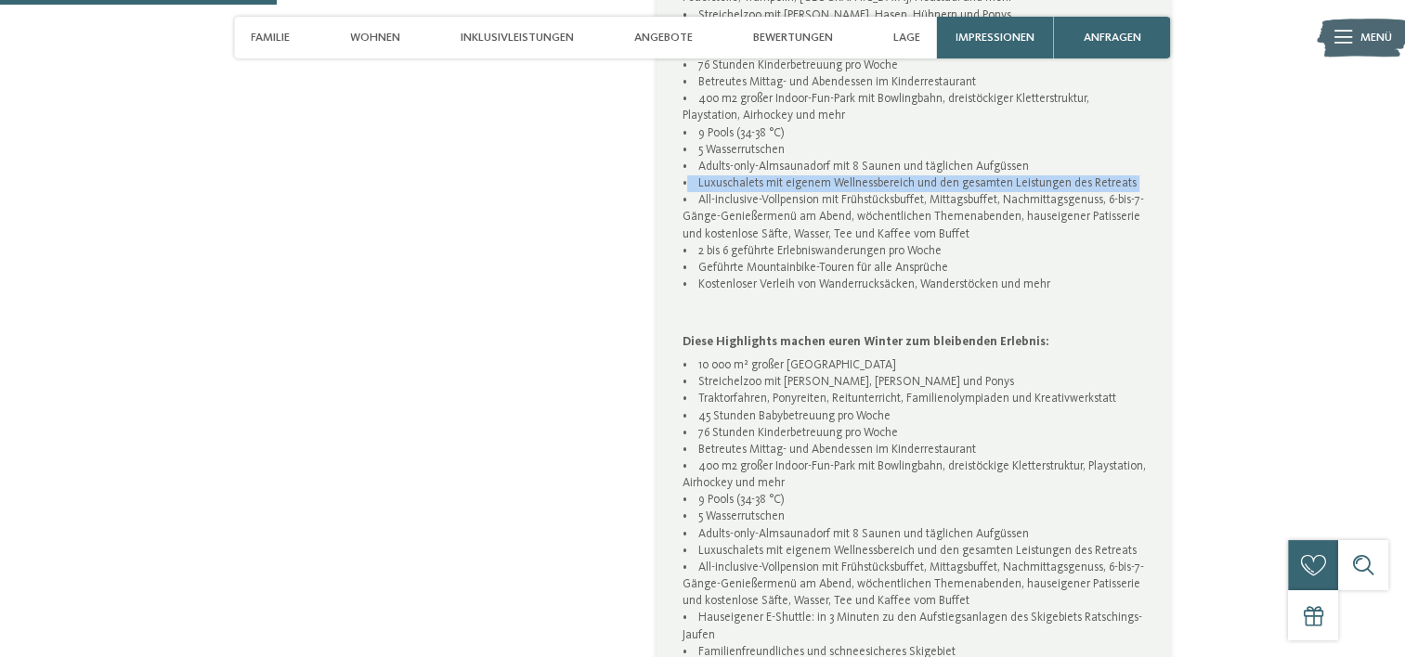
scroll to position [1265, 0]
